Goal: Download file/media

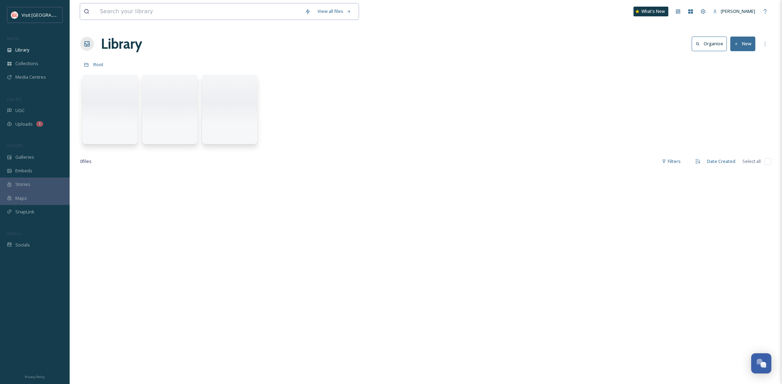
click at [120, 9] on input at bounding box center [198, 11] width 205 height 15
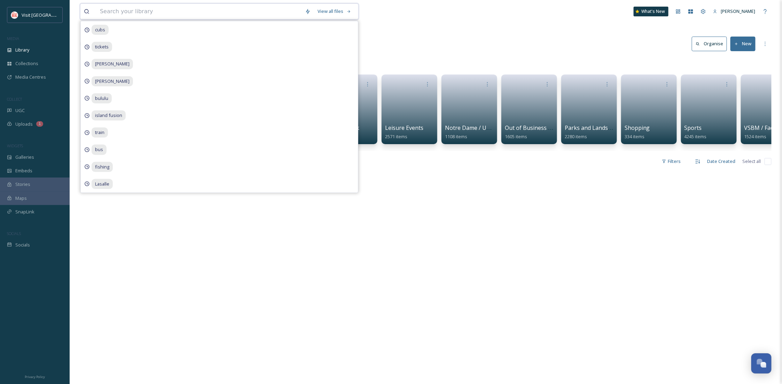
type input "c"
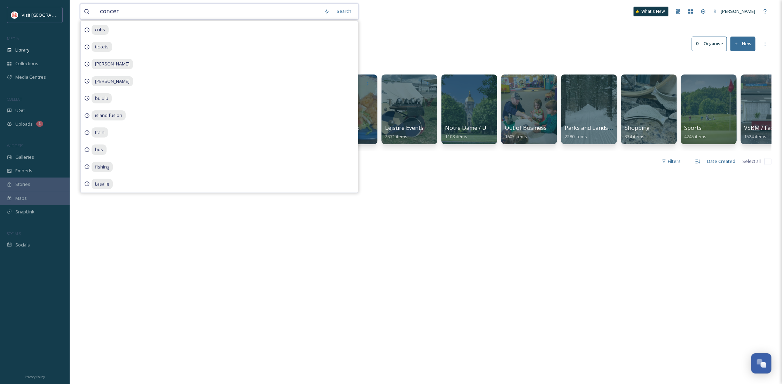
type input "concert"
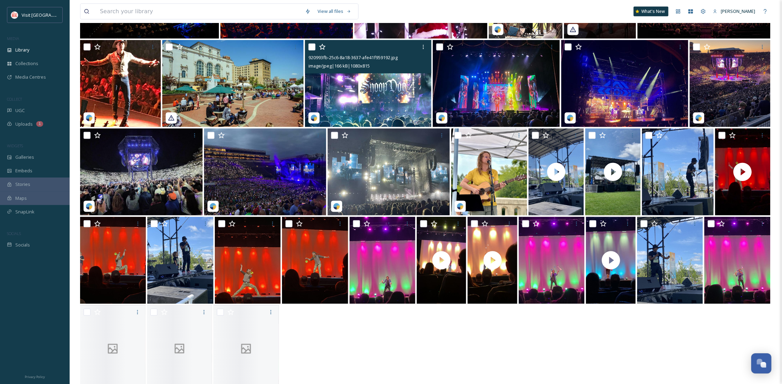
scroll to position [322, 0]
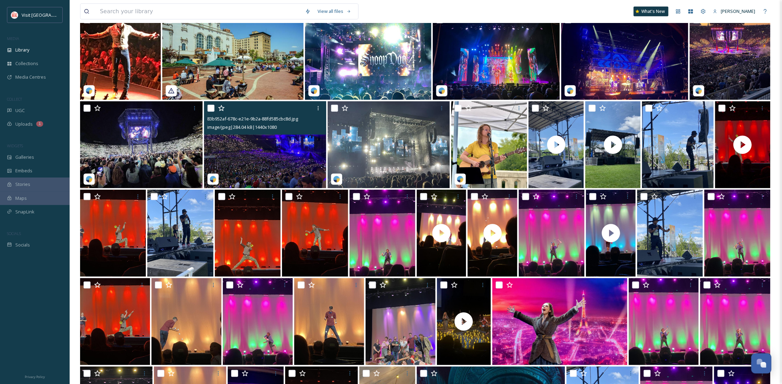
click at [291, 177] on img at bounding box center [265, 144] width 123 height 87
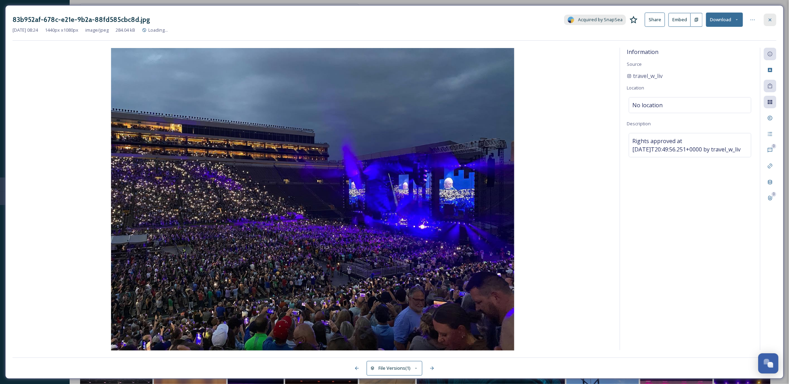
click at [771, 17] on icon at bounding box center [770, 20] width 6 height 6
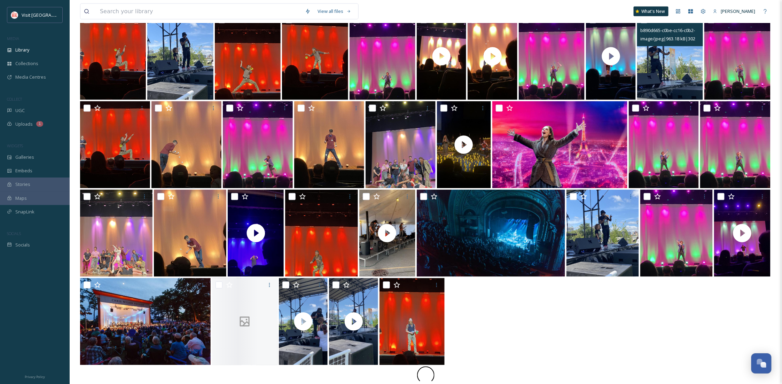
scroll to position [499, 0]
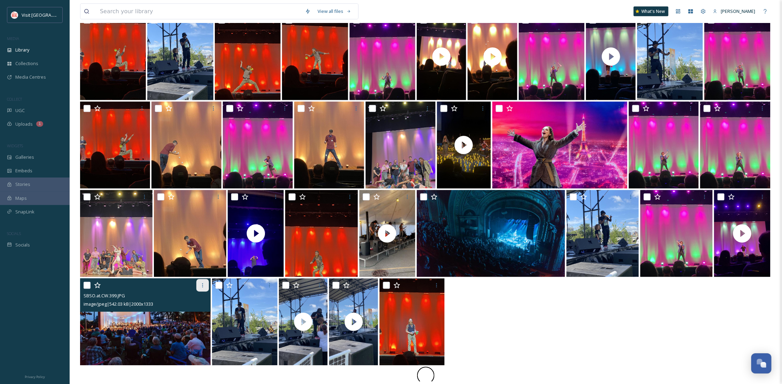
click at [202, 286] on icon at bounding box center [203, 286] width 6 height 6
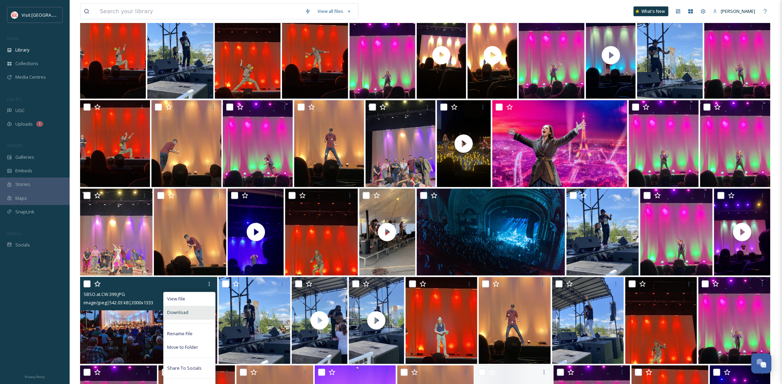
click at [182, 316] on div "Download" at bounding box center [190, 313] width 52 height 14
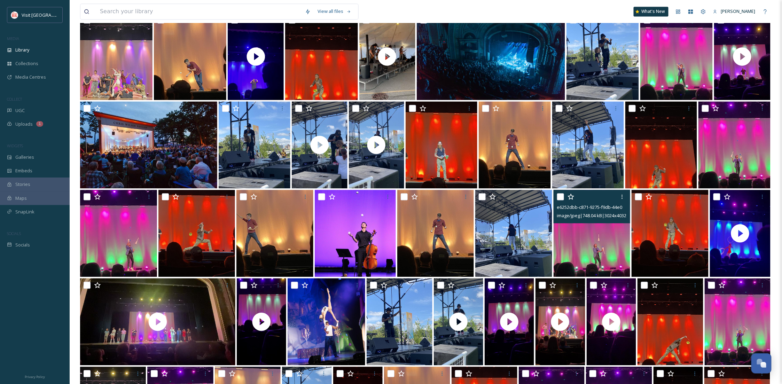
scroll to position [852, 0]
